Goal: Task Accomplishment & Management: Use online tool/utility

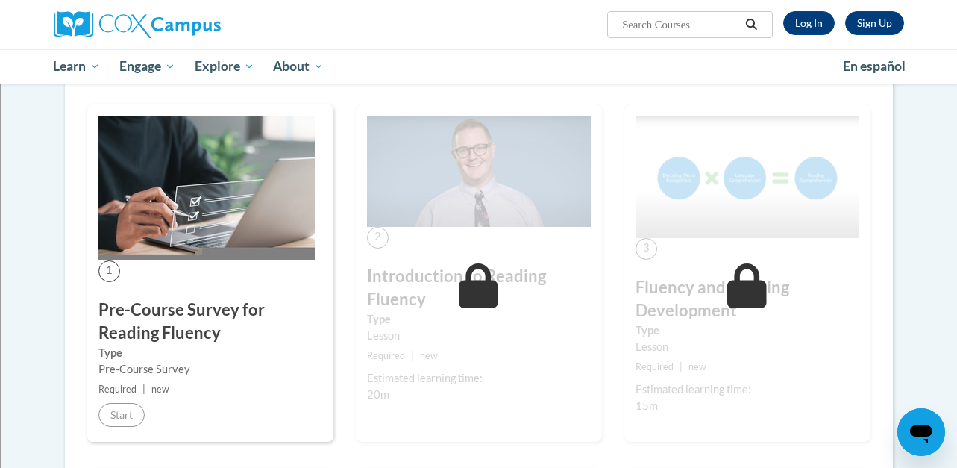
scroll to position [236, 0]
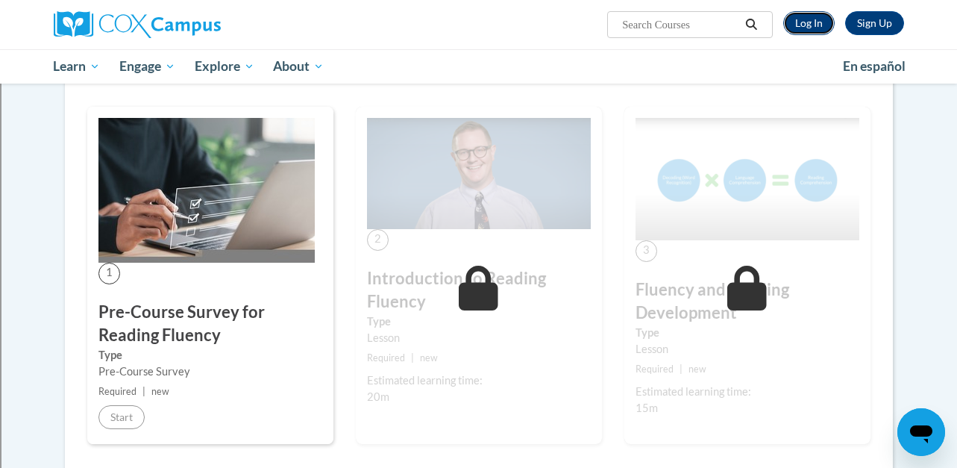
click at [821, 23] on link "Log In" at bounding box center [808, 23] width 51 height 24
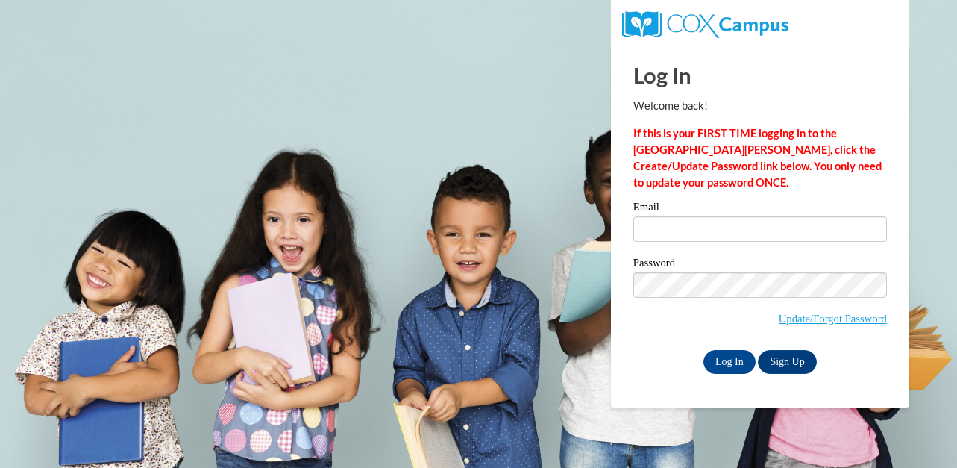
click at [670, 229] on input "Email" at bounding box center [760, 228] width 254 height 25
type input "tbell@shorewood.k12.wi.us"
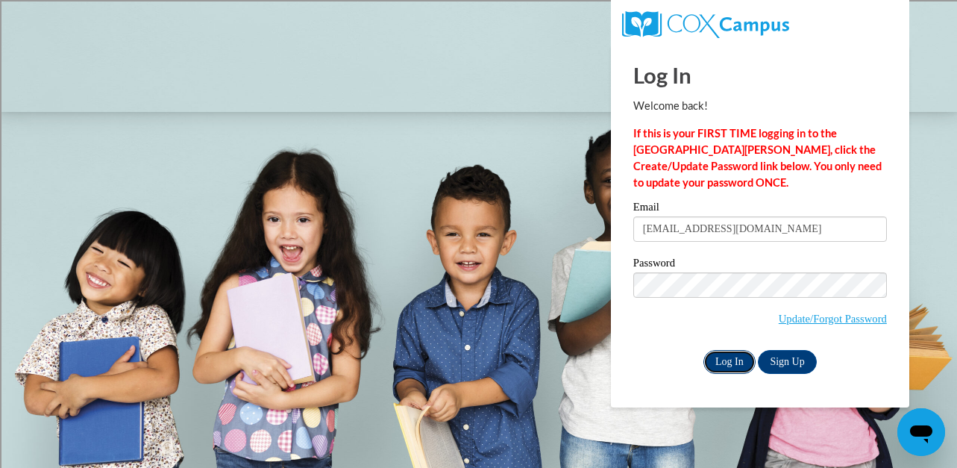
click at [734, 363] on input "Log In" at bounding box center [730, 362] width 52 height 24
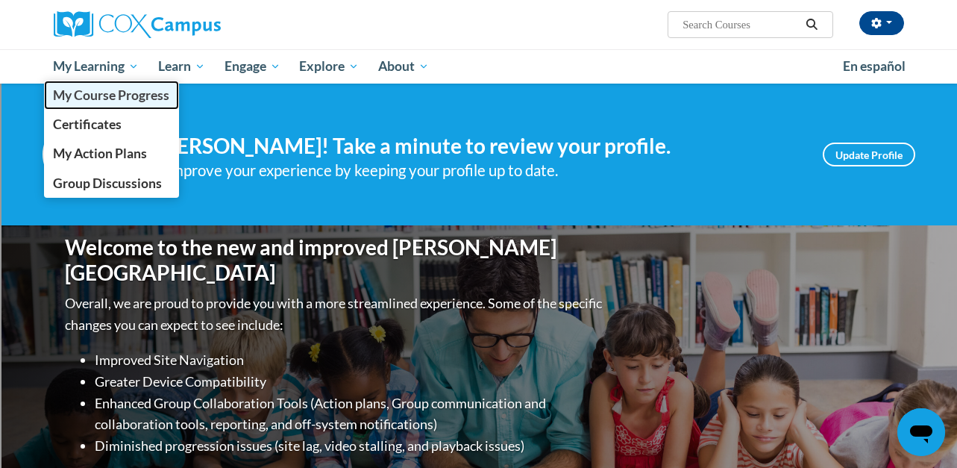
click at [91, 91] on span "My Course Progress" at bounding box center [111, 95] width 116 height 16
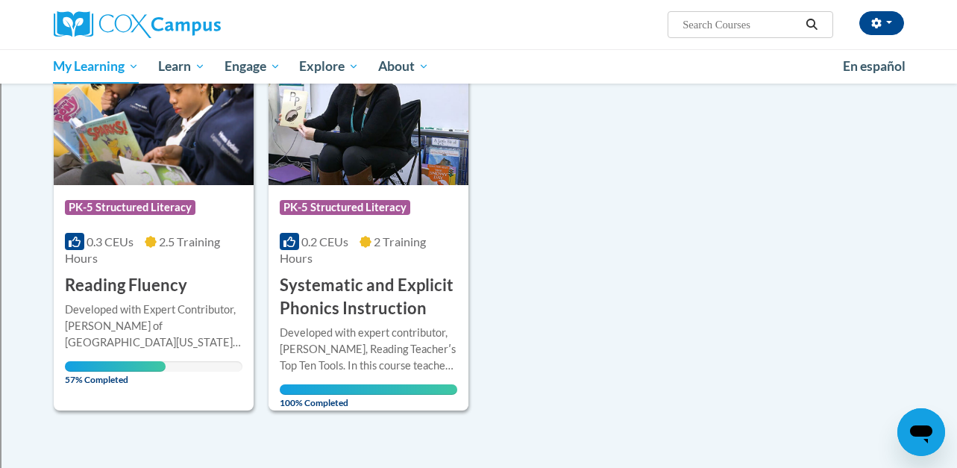
scroll to position [240, 0]
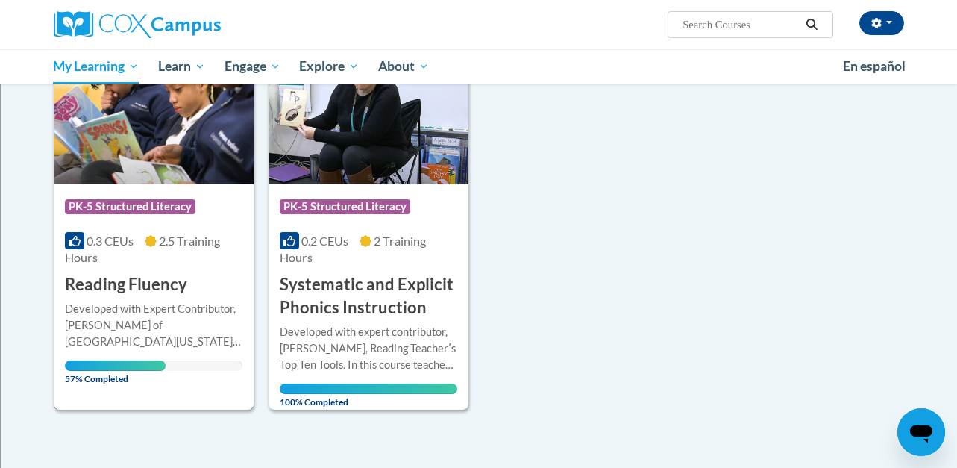
click at [138, 321] on div "Developed with Expert Contributor, [PERSON_NAME] of [GEOGRAPHIC_DATA][US_STATE]…" at bounding box center [154, 325] width 178 height 49
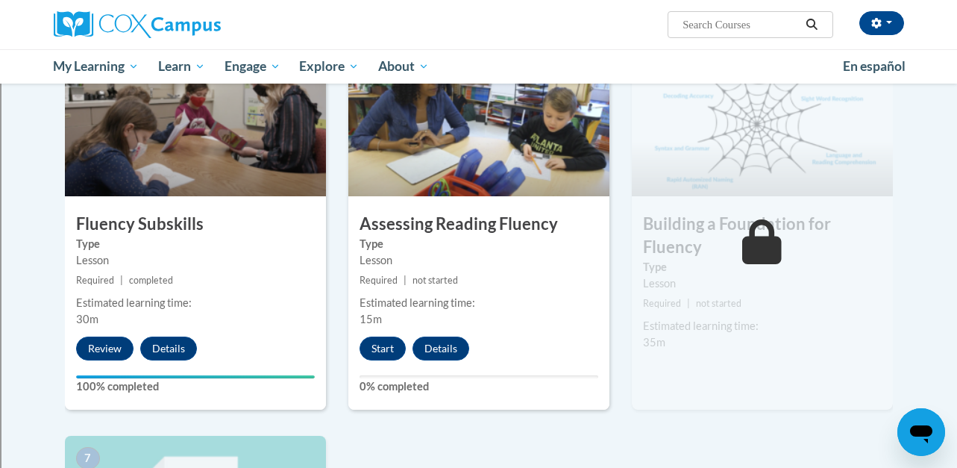
scroll to position [780, 0]
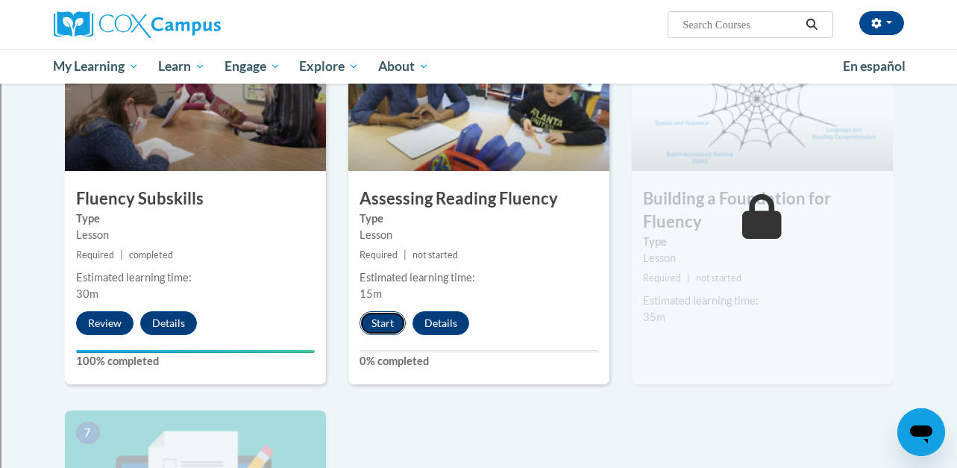
click at [378, 322] on button "Start" at bounding box center [383, 323] width 46 height 24
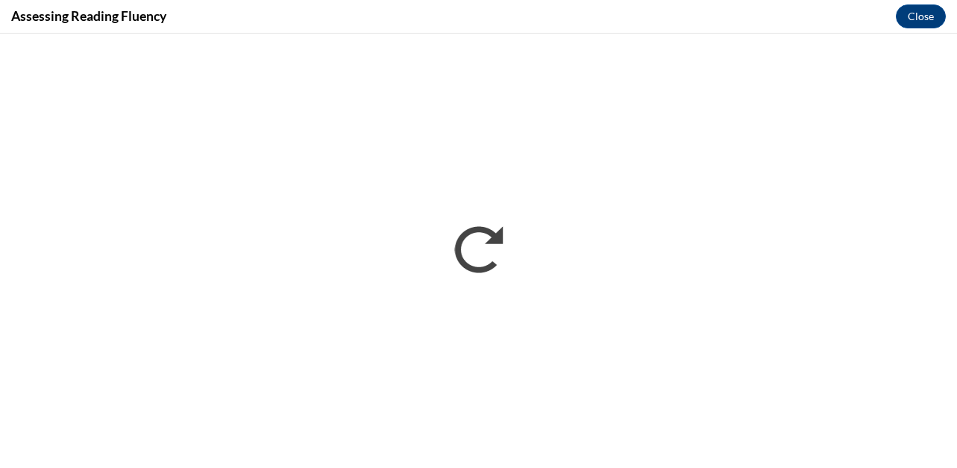
scroll to position [0, 0]
